Goal: Obtain resource: Obtain resource

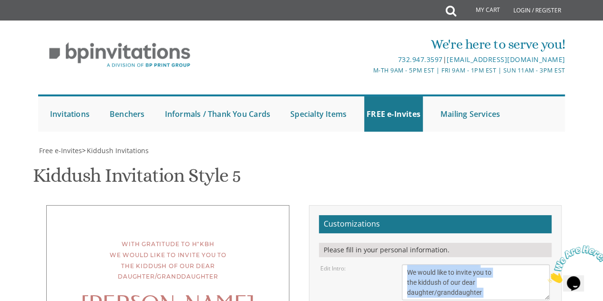
scroll to position [14, 0]
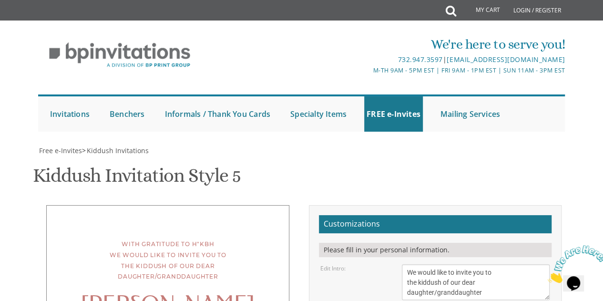
type textarea "This Shabbos, Parshas Ki [PERSON_NAME] K'[PERSON_NAME] Brookwood III - [STREET_…"
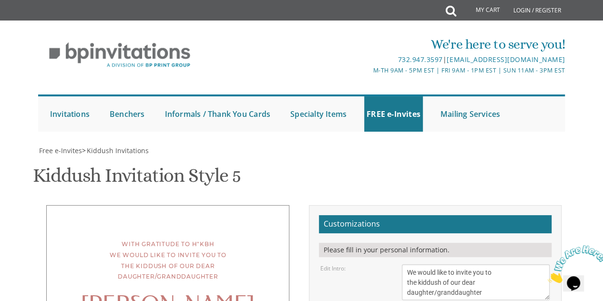
type textarea "[PERSON_NAME] and [PERSON_NAME] and [PERSON_NAME] and [PERSON_NAME]"
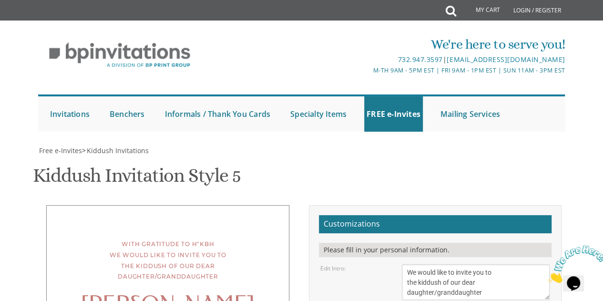
scroll to position [85, 0]
click at [379, 215] on h2 "Customizations" at bounding box center [435, 224] width 233 height 18
click at [382, 243] on div "Please fill in your personal information." at bounding box center [435, 250] width 233 height 14
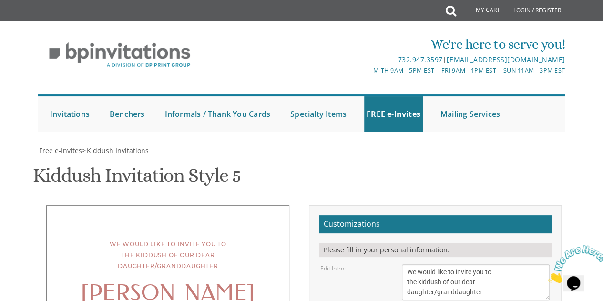
scroll to position [202, 0]
click at [405, 264] on textarea "We would like to invite you to the kiddush of our dear daughter/granddaughter" at bounding box center [476, 282] width 148 height 36
type textarea "with gratitude to HKB''H We would like to invite you to the kiddush of our dear…"
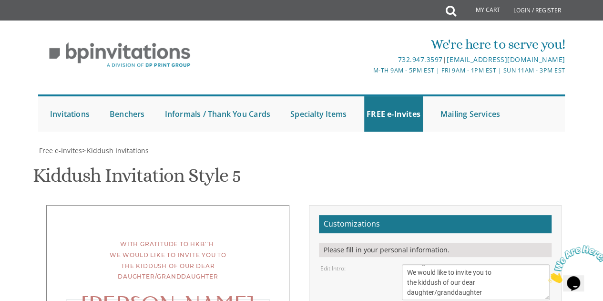
type textarea "D"
type textarea "[PERSON_NAME]"
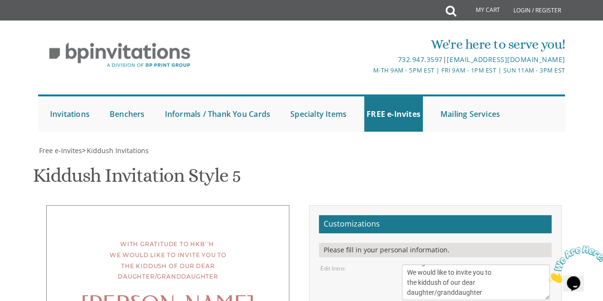
type textarea "This Shabbos, Parshas Ki Savo Khal Brookwood III - 9 Lehigh Boulevard, Jackson"
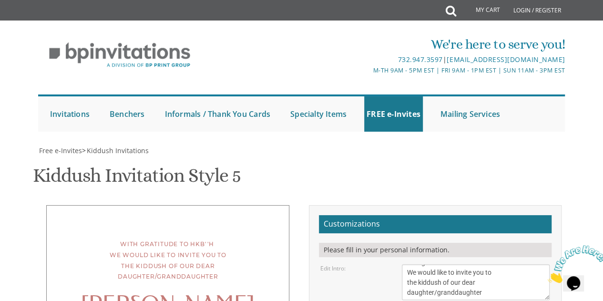
scroll to position [264, 0]
type textarea "[PERSON_NAME] and [PERSON_NAME] and [PERSON_NAME] and [PERSON_NAME]"
type input "[EMAIL_ADDRESS][DOMAIN_NAME]"
